Goal: Transaction & Acquisition: Purchase product/service

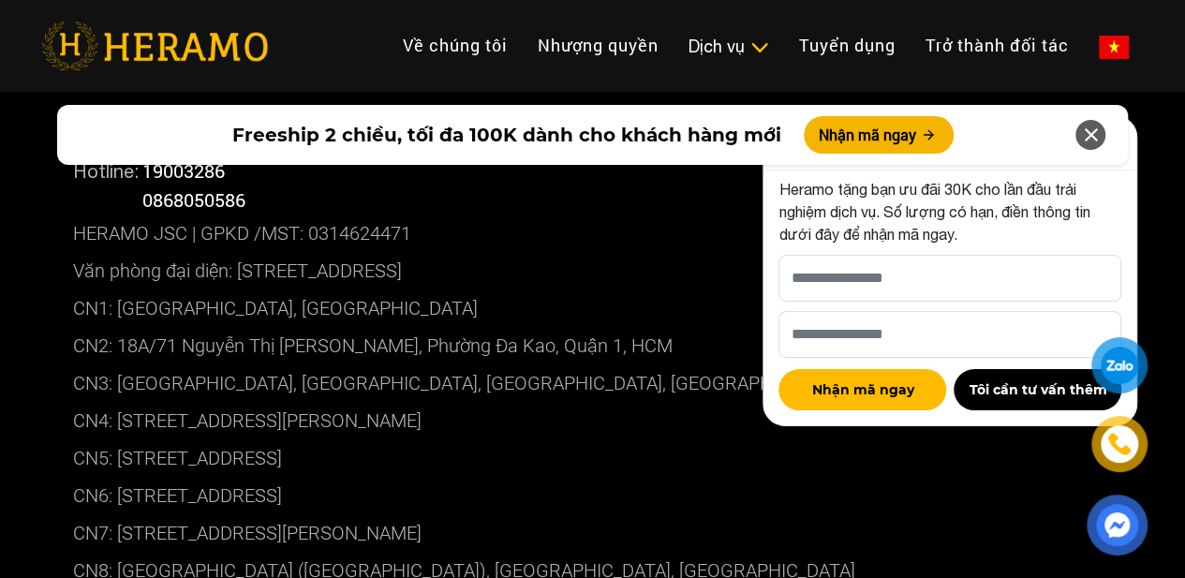
scroll to position [10493, 0]
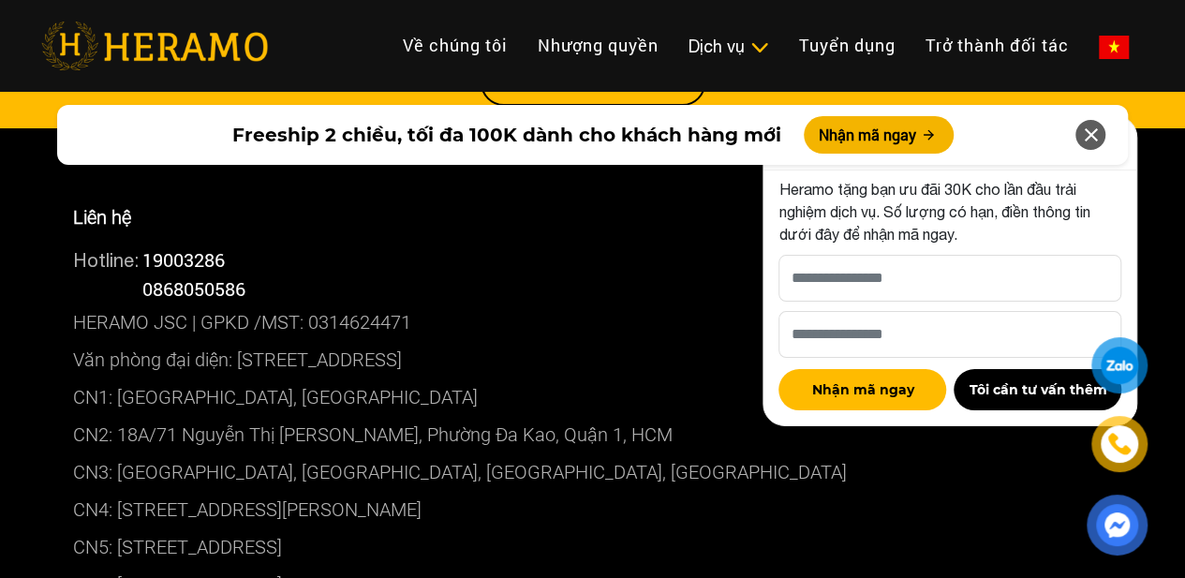
click at [1114, 531] on img at bounding box center [1117, 525] width 38 height 38
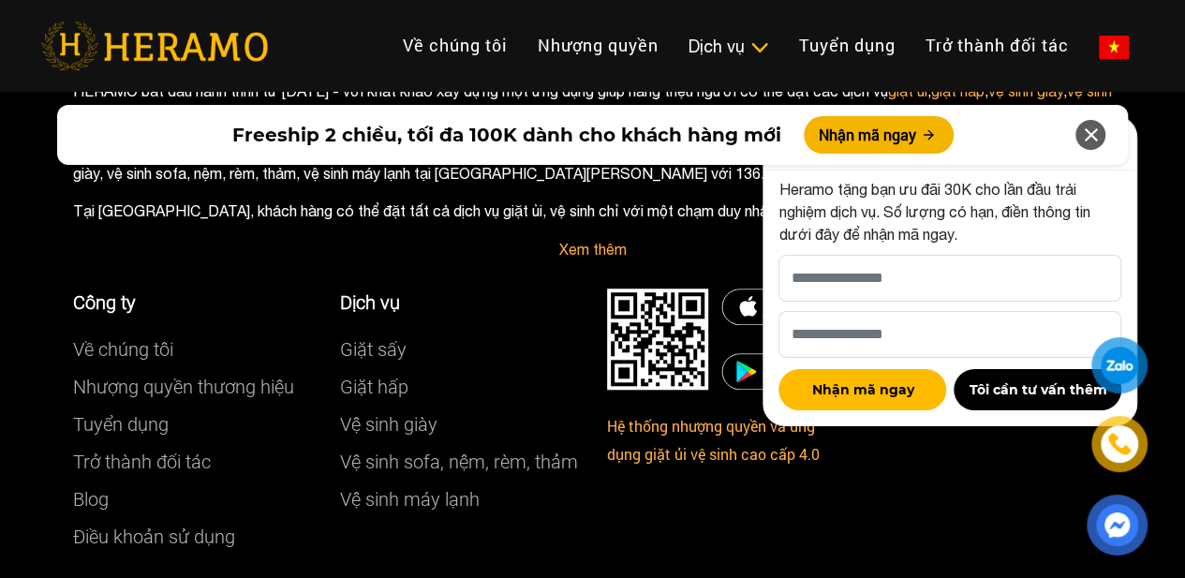
scroll to position [11326, 0]
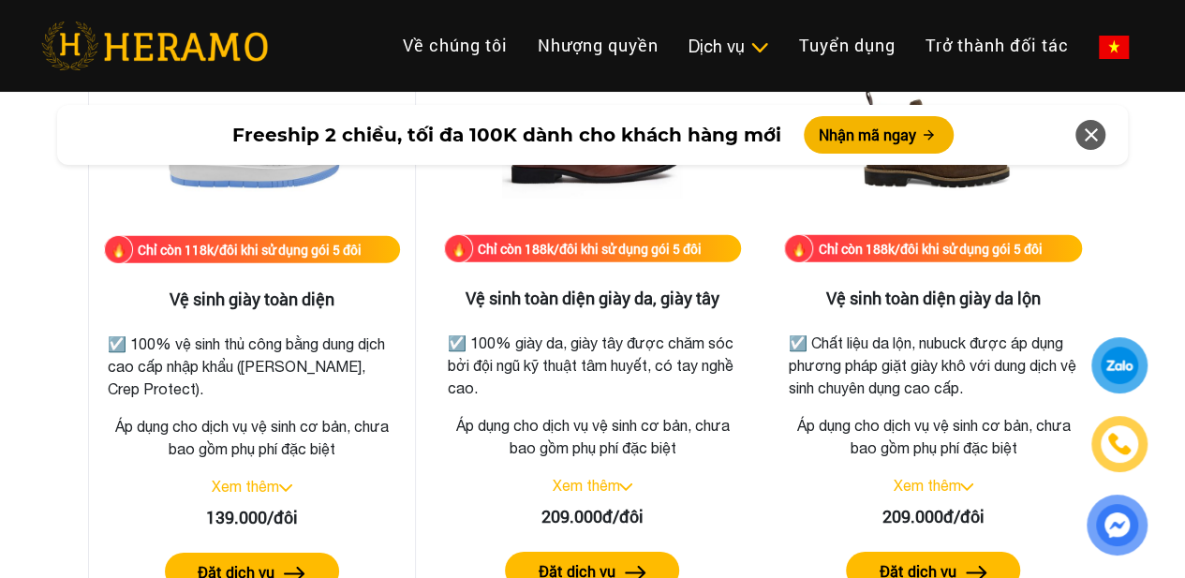
scroll to position [2717, 0]
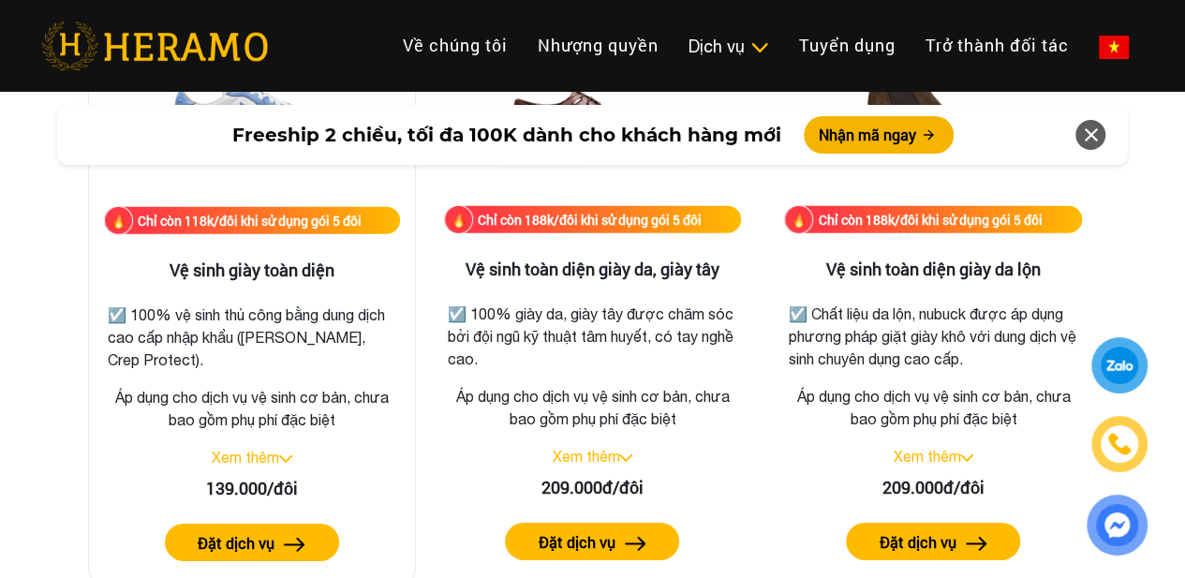
click at [274, 462] on link "Xem thêm" at bounding box center [245, 457] width 67 height 17
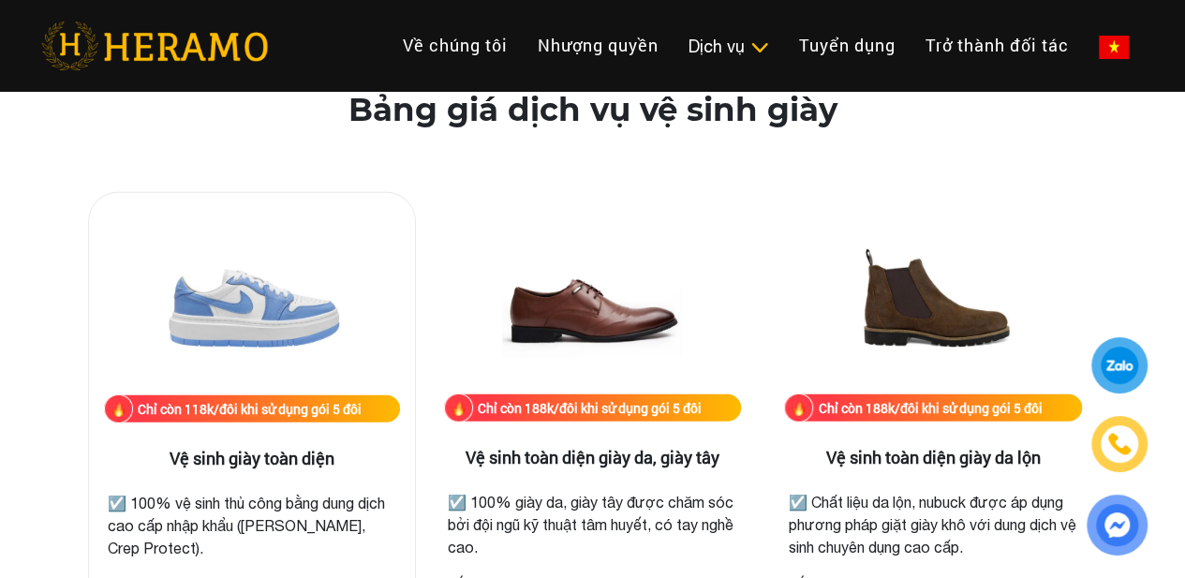
scroll to position [2810, 0]
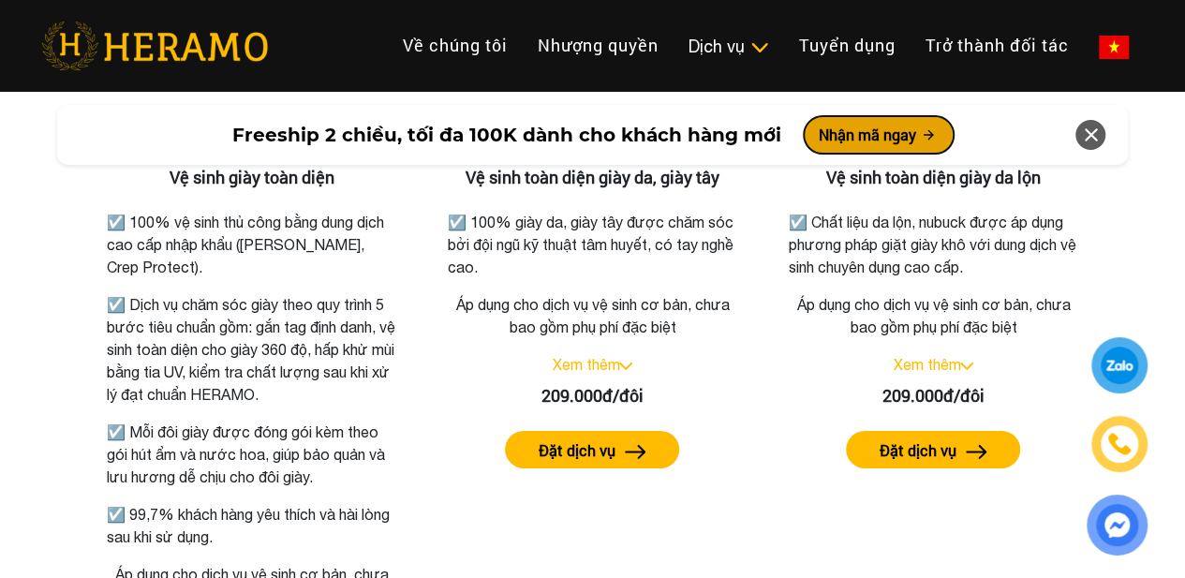
click at [893, 140] on button "Nhận mã ngay" at bounding box center [879, 134] width 150 height 37
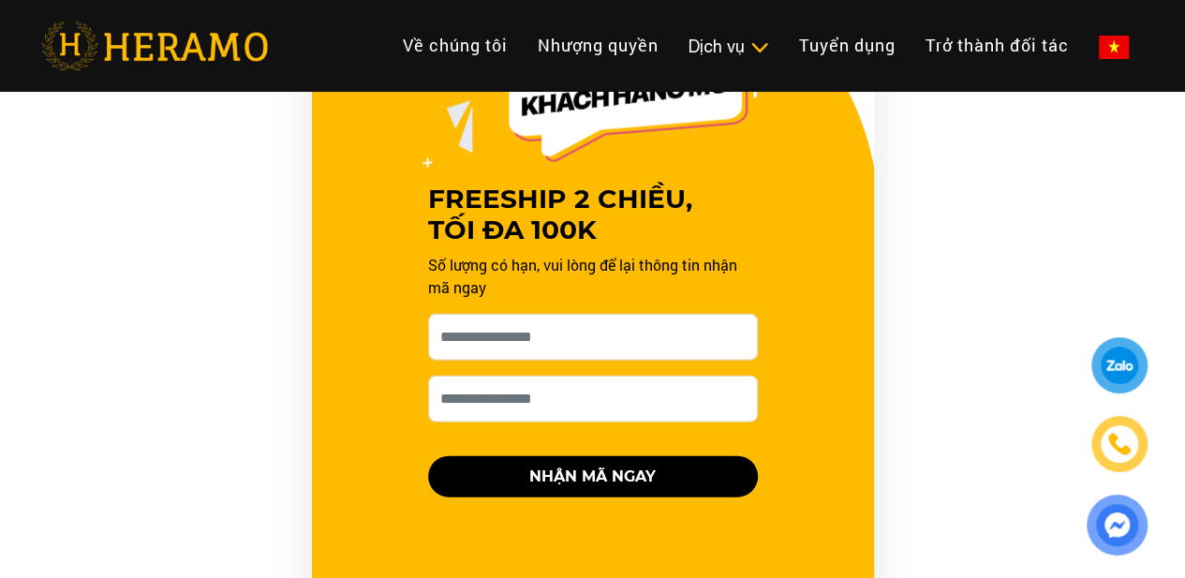
scroll to position [1887, 0]
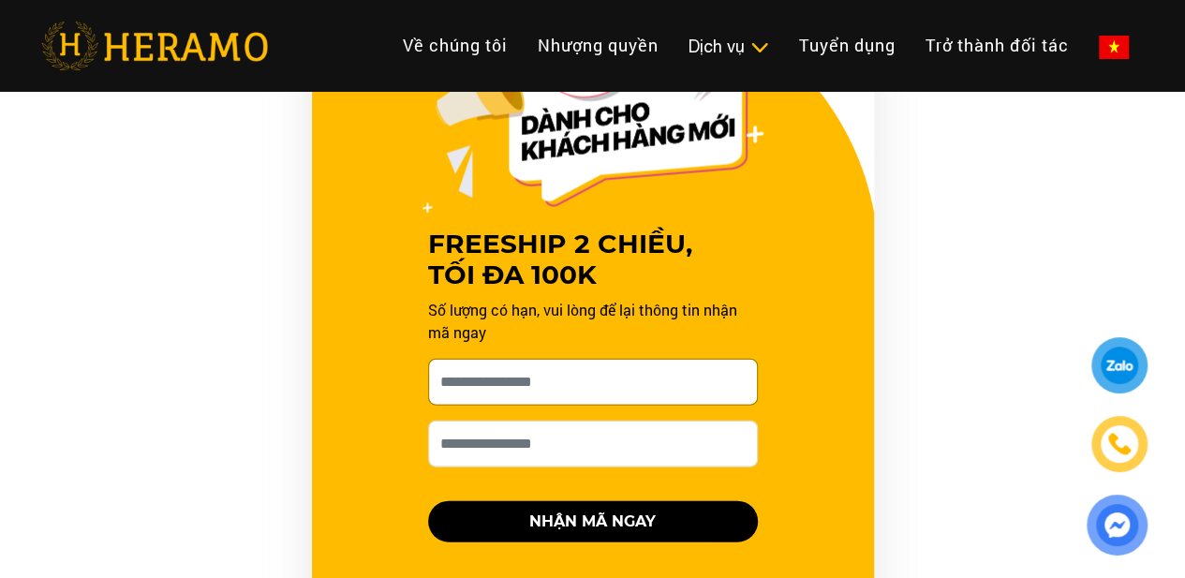
click at [558, 387] on input "[PERSON_NAME] xin tên của bạn nhé *" at bounding box center [593, 382] width 330 height 47
type input "**********"
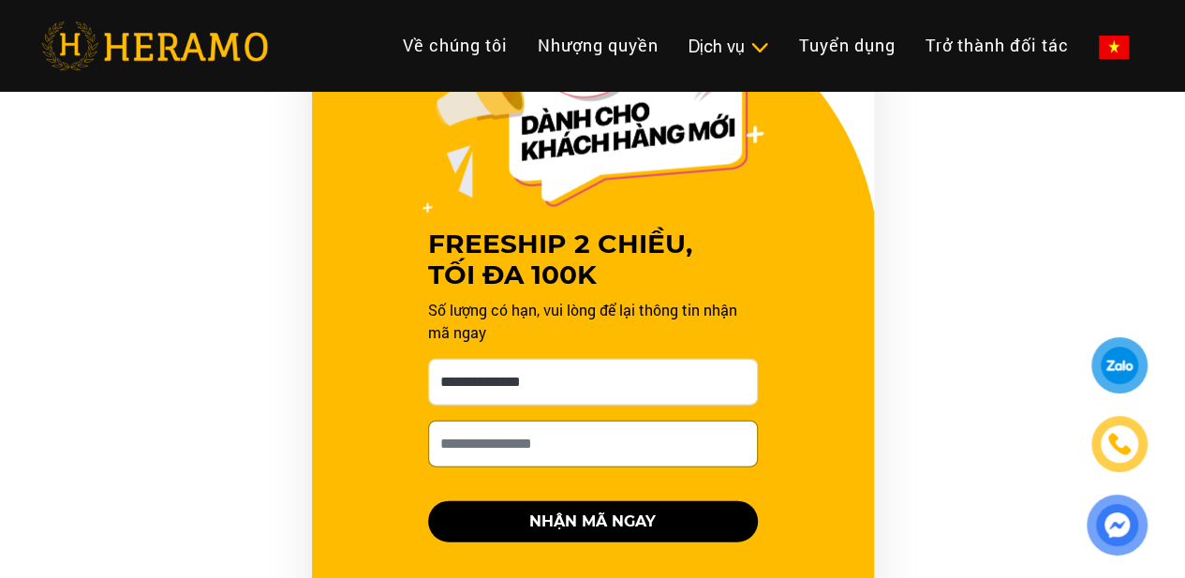
click at [540, 441] on input "Số điện thoại HERAMO có thể liên hệ là *" at bounding box center [593, 444] width 330 height 47
type input "**********"
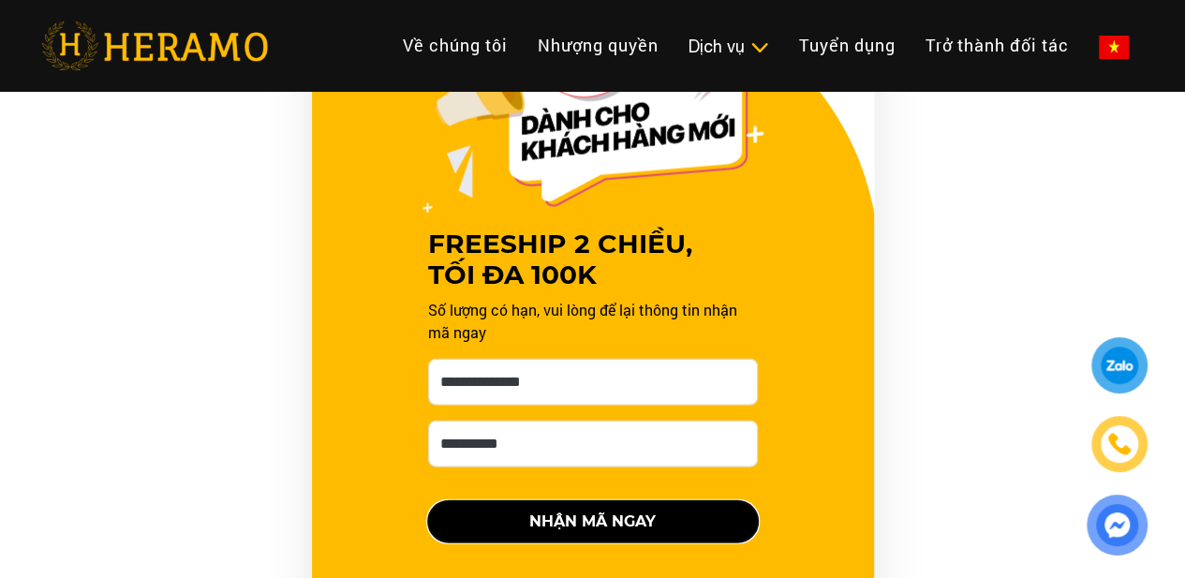
click at [633, 523] on button "NHẬN MÃ NGAY" at bounding box center [593, 521] width 330 height 41
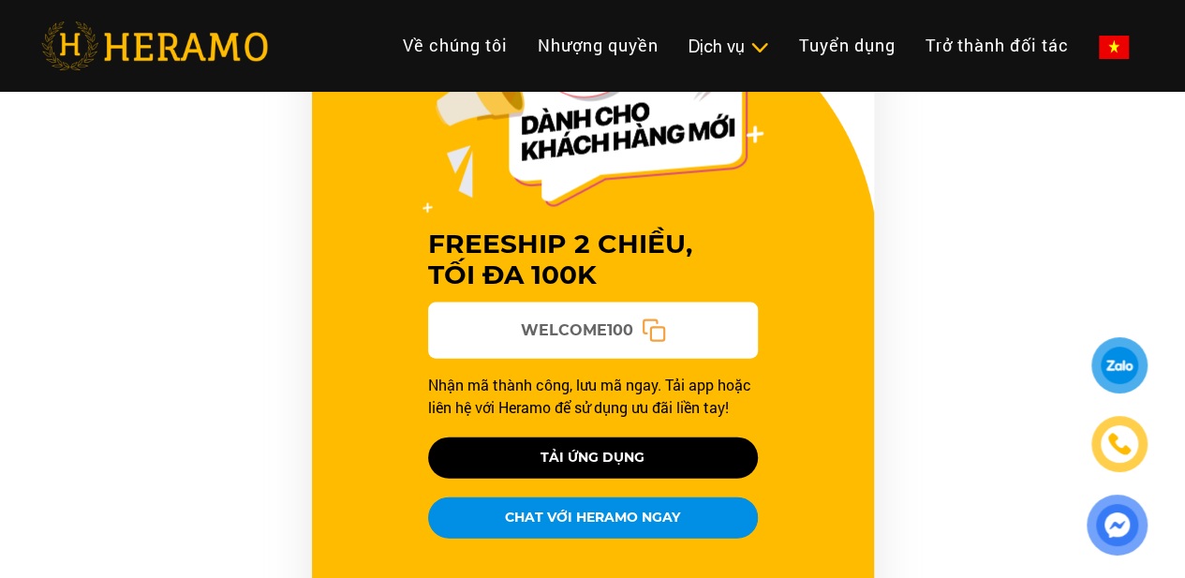
click at [646, 325] on icon at bounding box center [653, 331] width 24 height 24
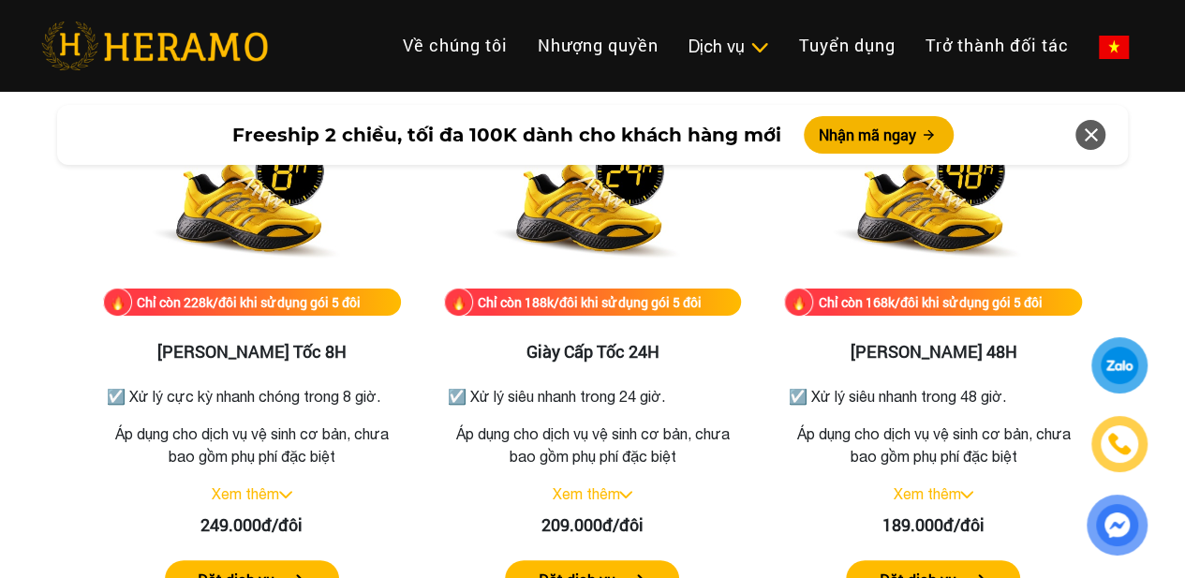
scroll to position [3667, 0]
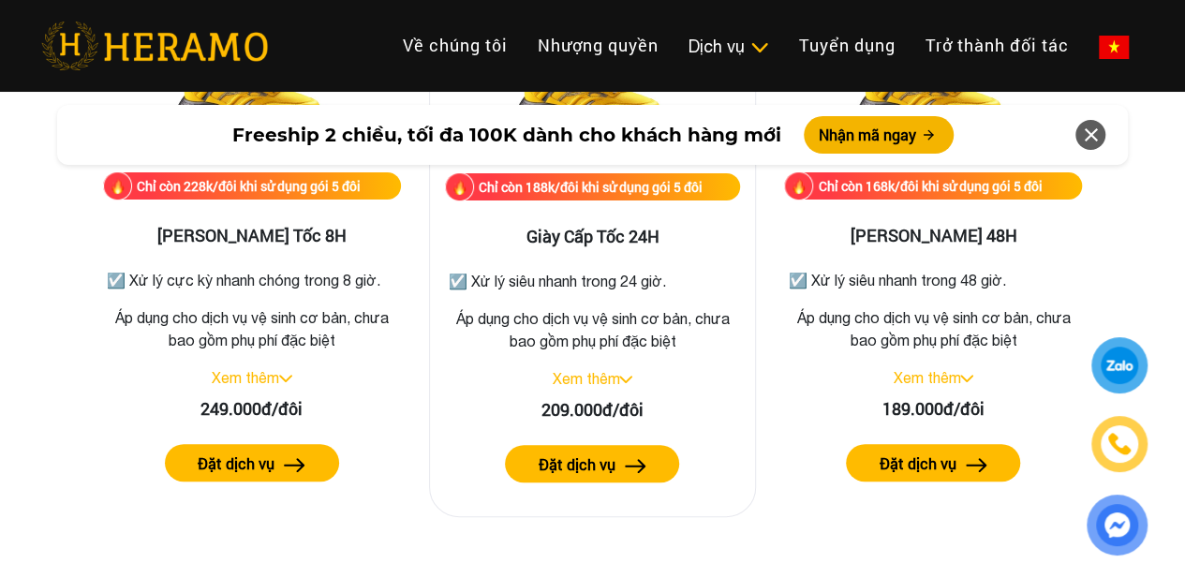
click at [619, 377] on link "Xem thêm" at bounding box center [585, 378] width 67 height 17
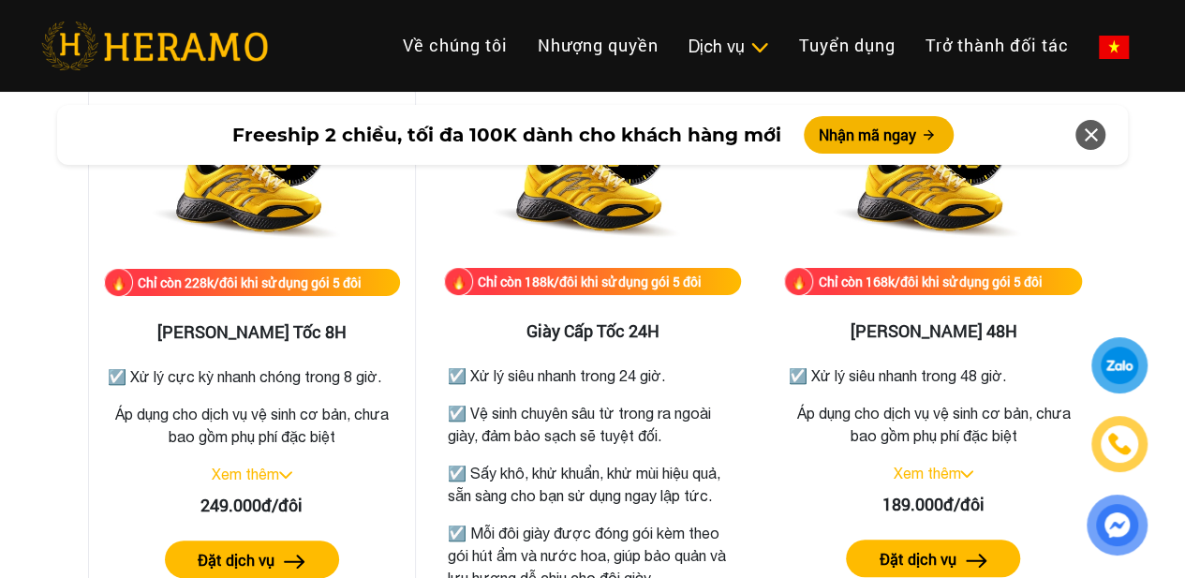
scroll to position [3574, 0]
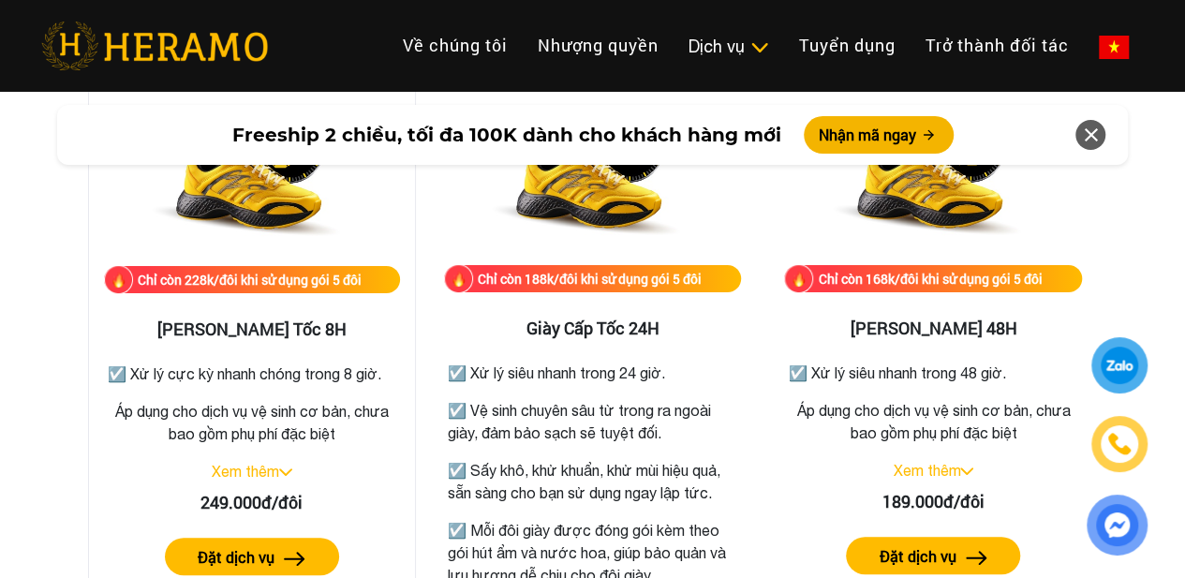
click at [332, 499] on div "249.000đ/đôi" at bounding box center [252, 502] width 296 height 25
click at [302, 543] on button "Đặt dịch vụ" at bounding box center [252, 556] width 174 height 37
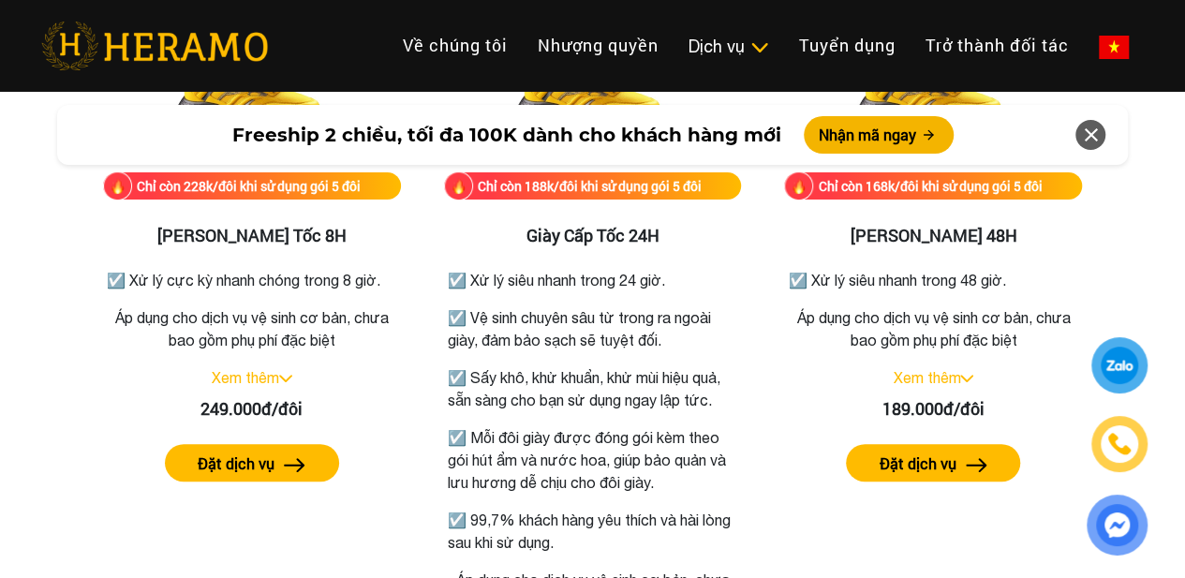
click at [0, 331] on div "Bảng giá dịch vụ vệ sinh giày Chỉ còn 118k/đôi khi sử dụng gói 5 đôi Vệ sinh gi…" at bounding box center [592, 200] width 1185 height 2494
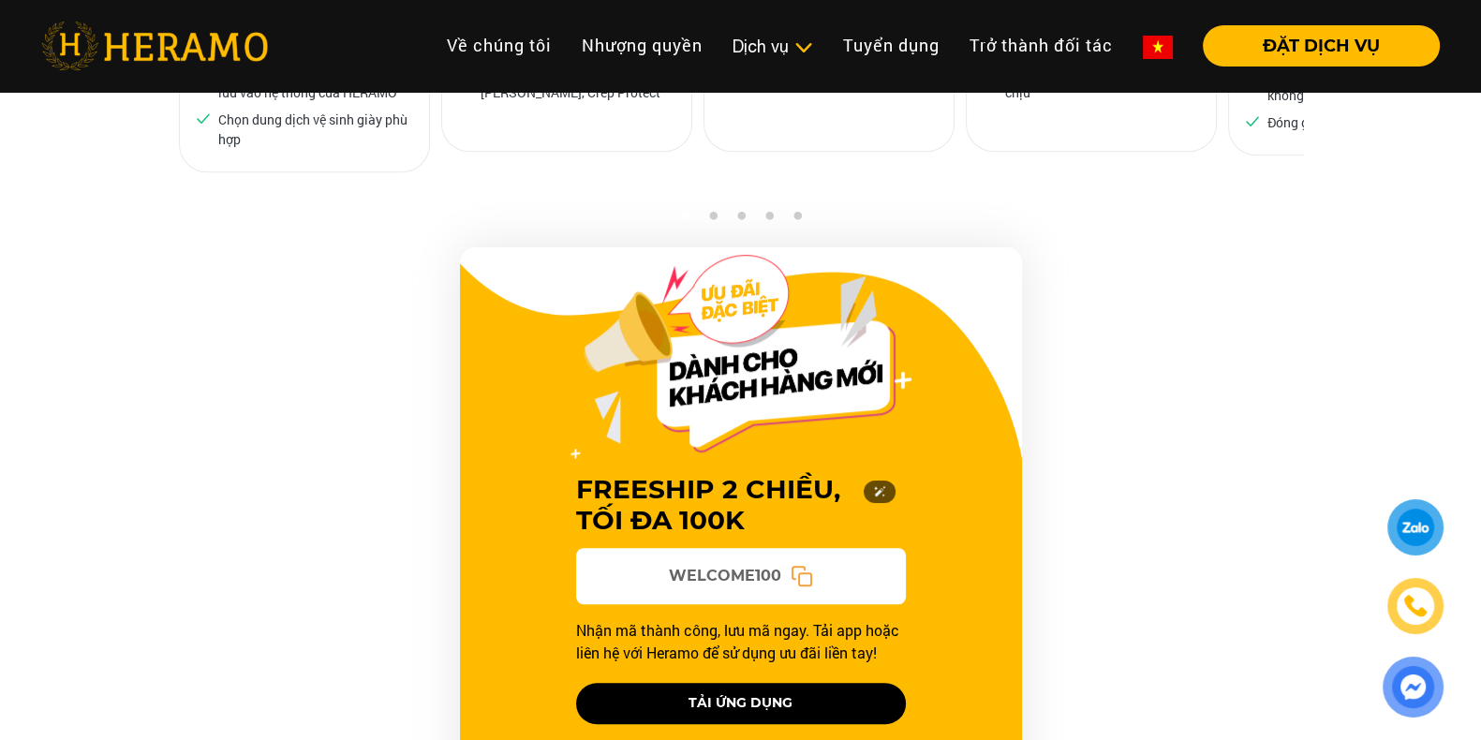
scroll to position [1817, 0]
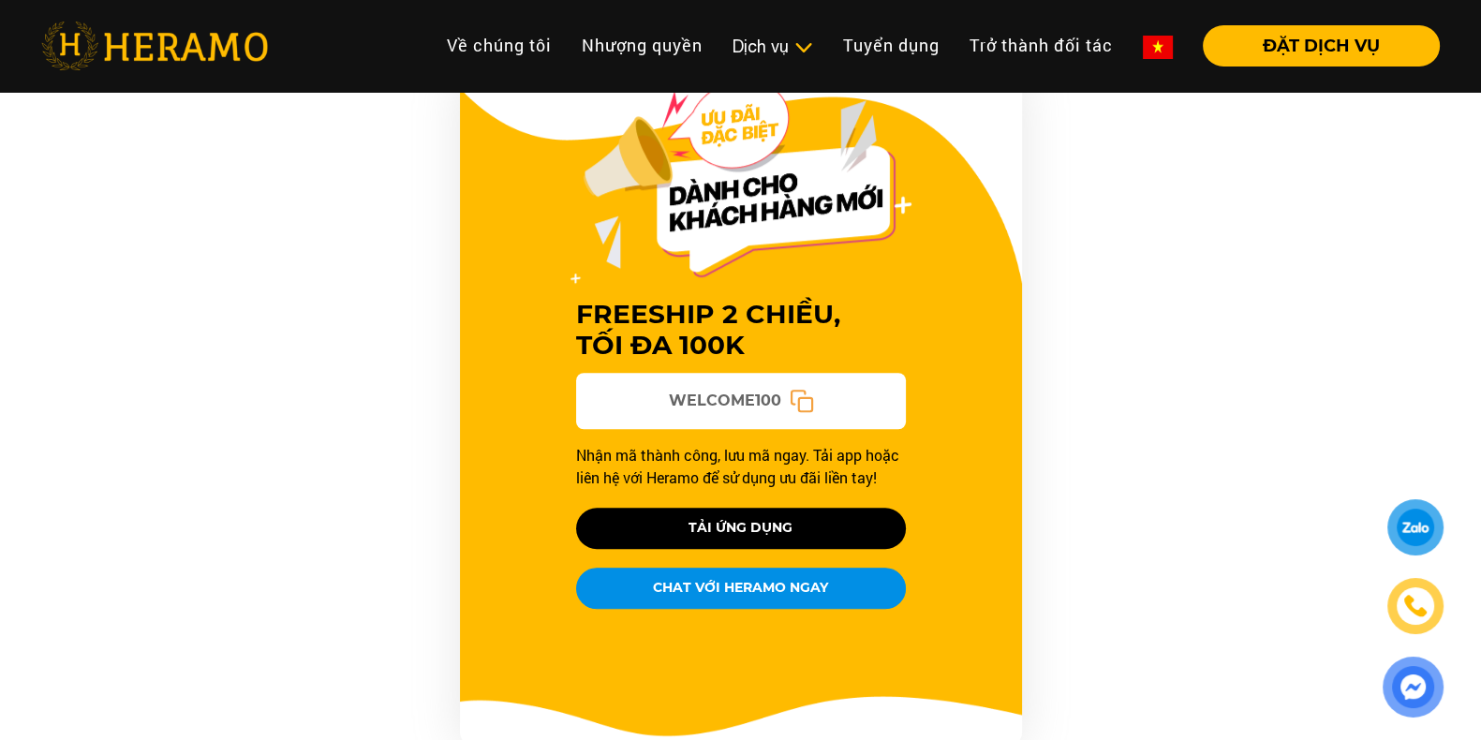
click at [801, 397] on rect at bounding box center [804, 403] width 13 height 13
click at [811, 396] on icon at bounding box center [801, 401] width 24 height 24
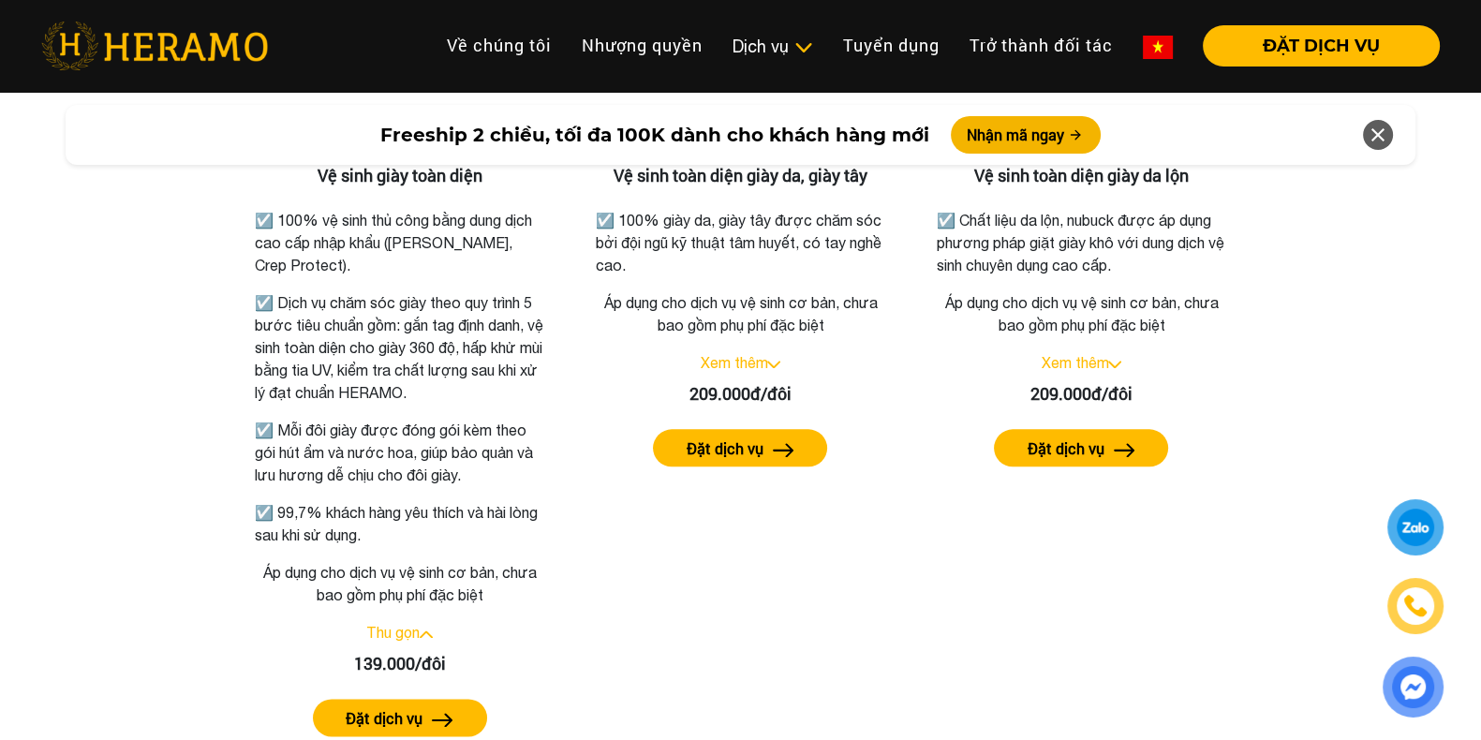
scroll to position [2811, 0]
